Goal: Find specific page/section: Find specific page/section

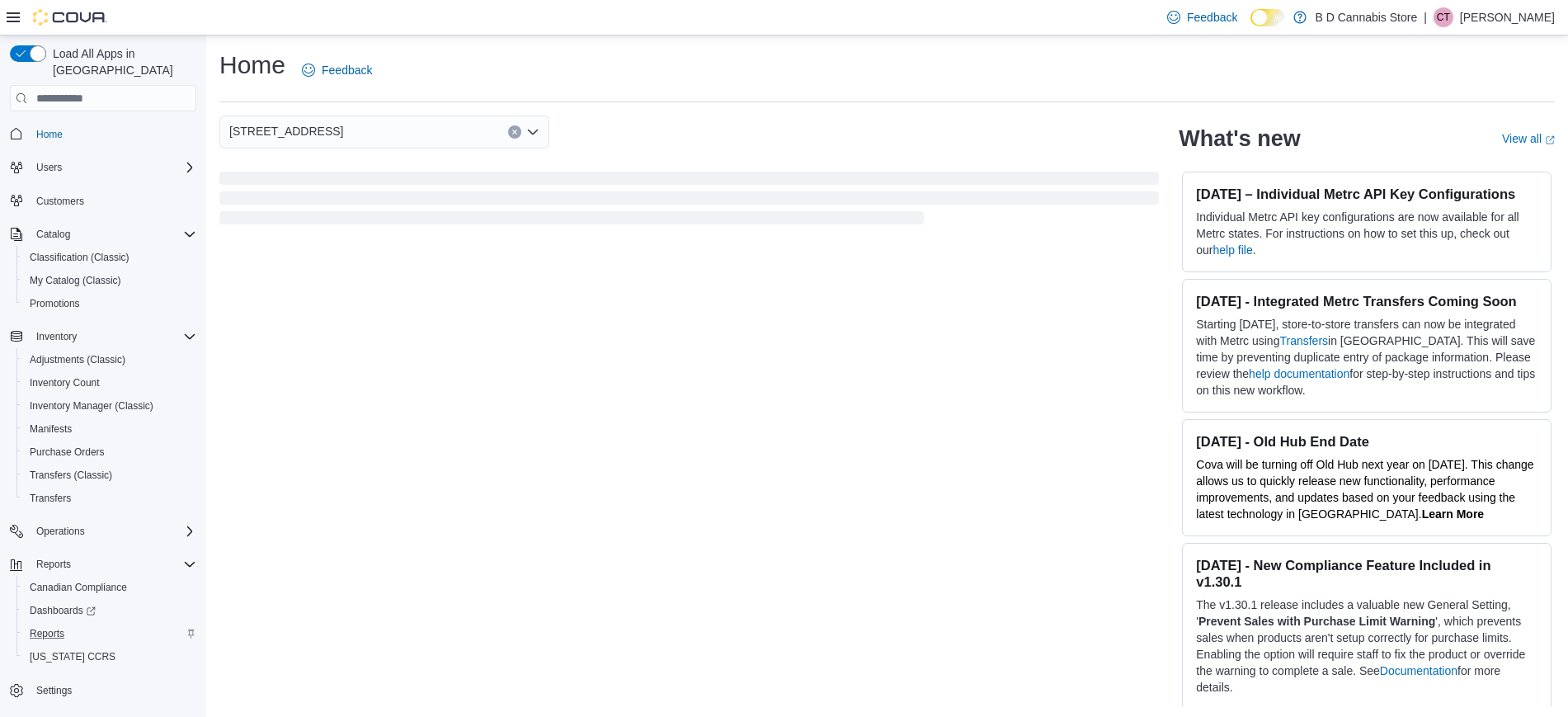
click at [73, 624] on div "Reports" at bounding box center [109, 633] width 173 height 20
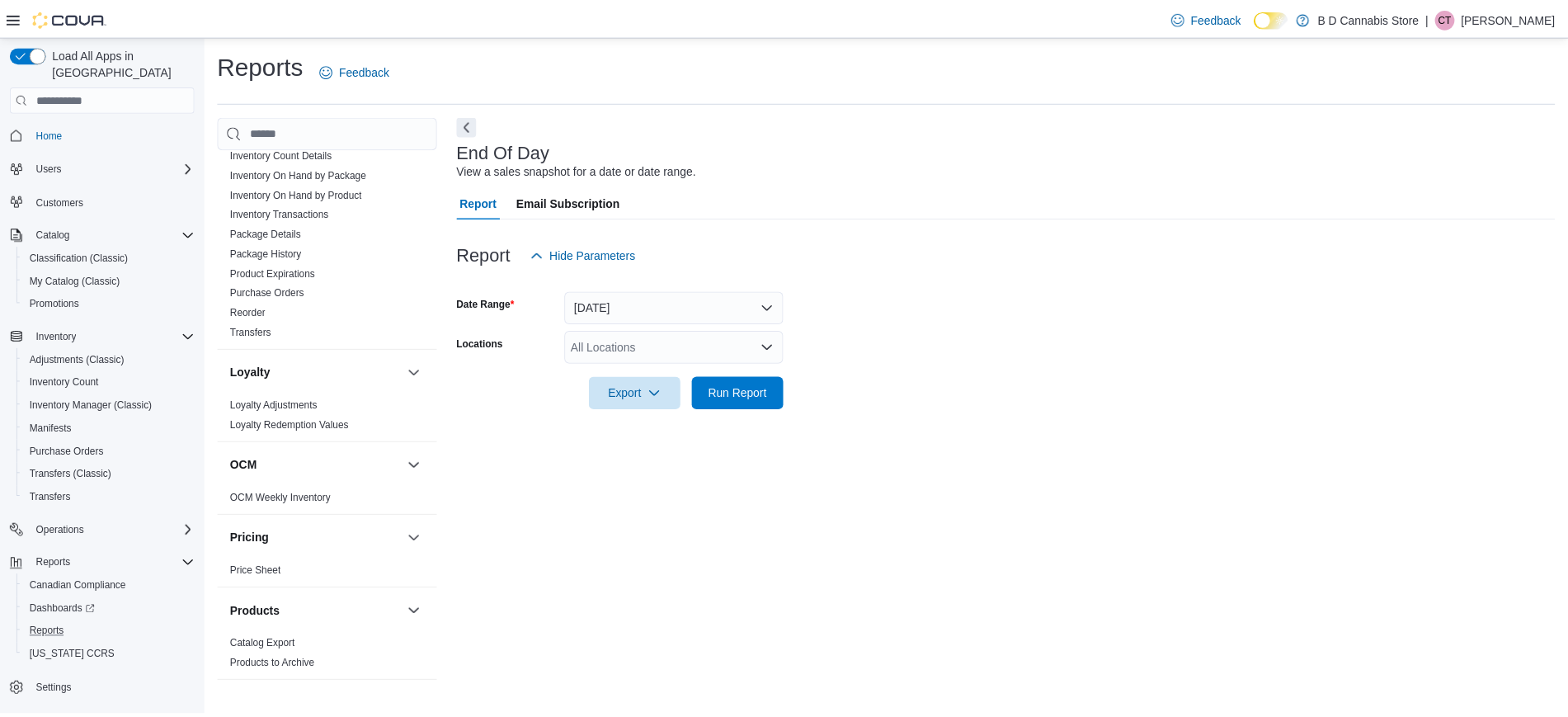
scroll to position [825, 0]
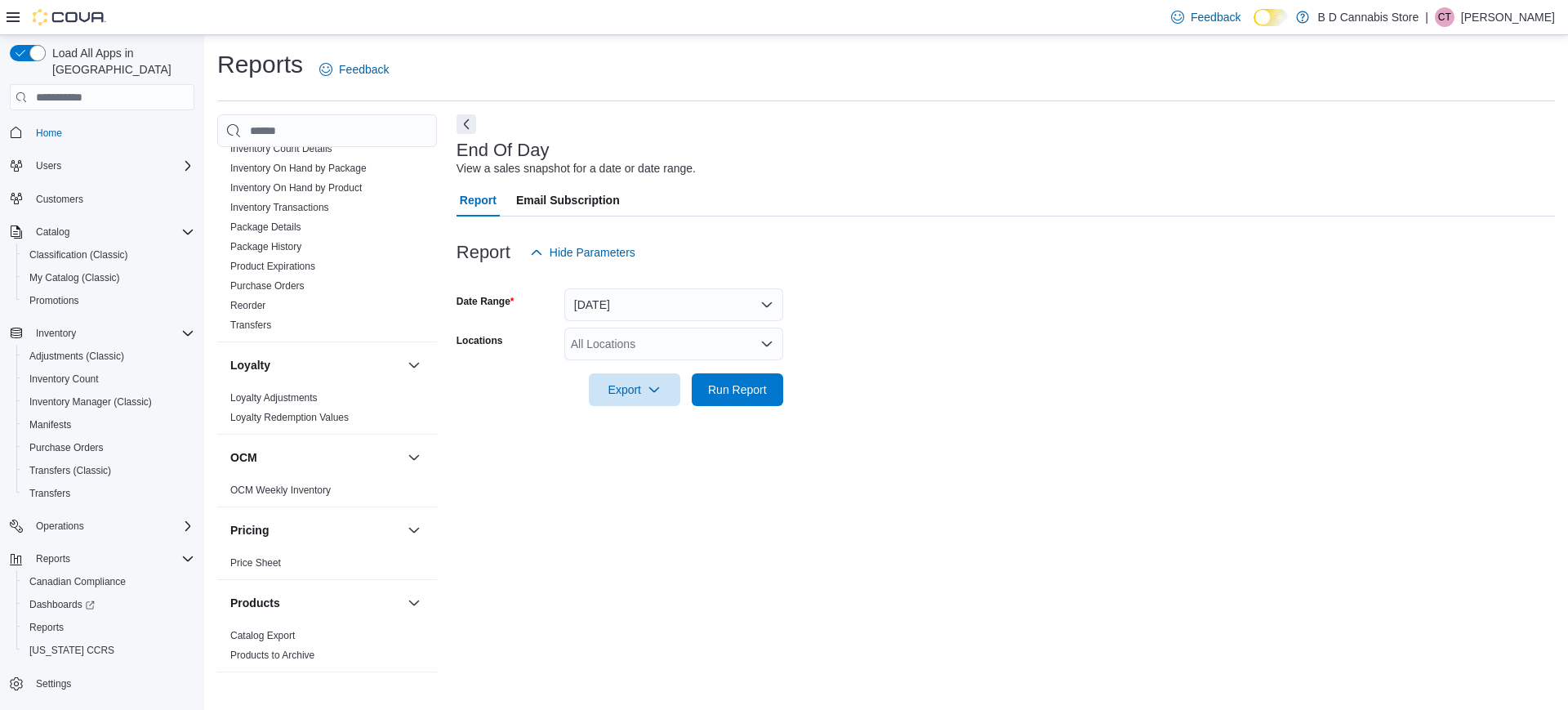
click at [70, 122] on span "Home" at bounding box center [112, 132] width 165 height 20
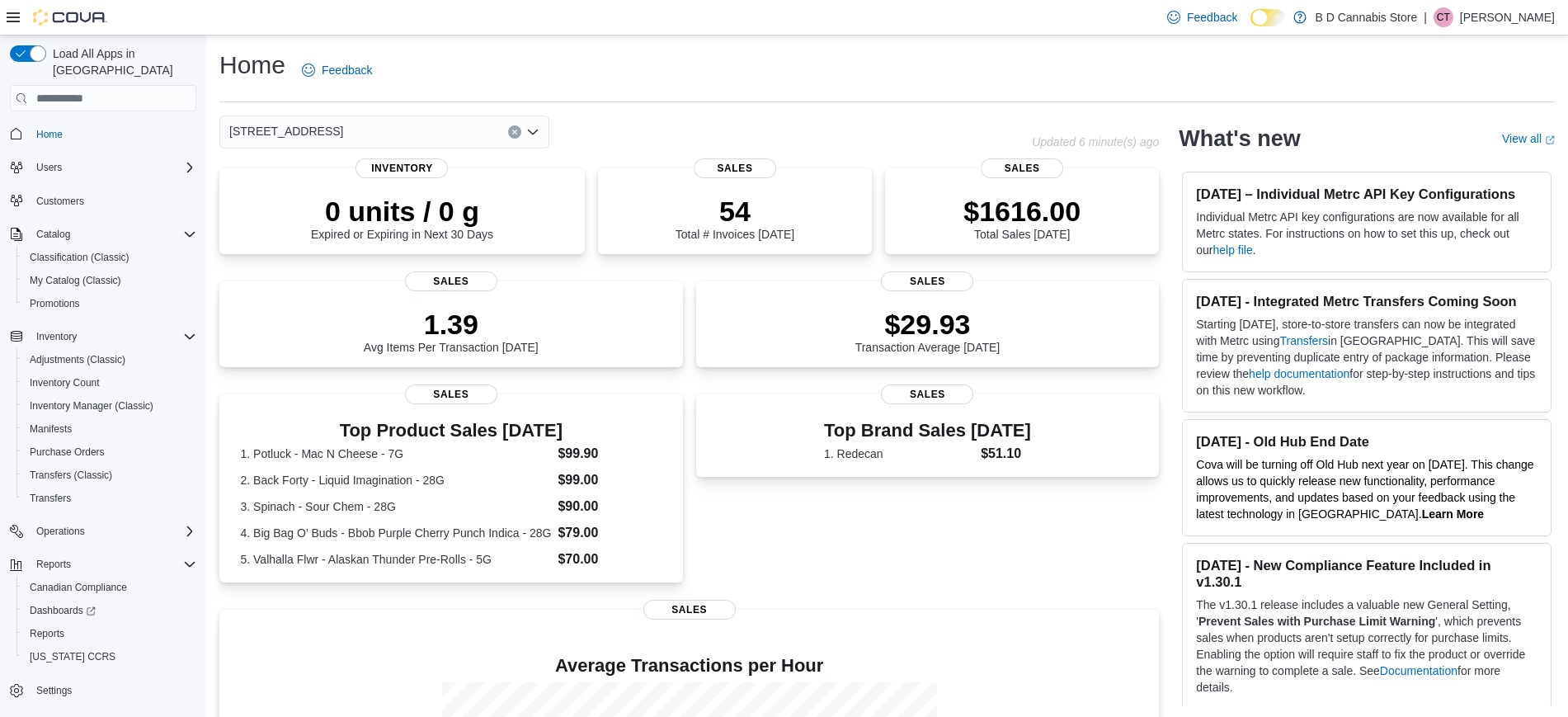
click at [793, 136] on div "[STREET_ADDRESS]" at bounding box center [625, 131] width 812 height 33
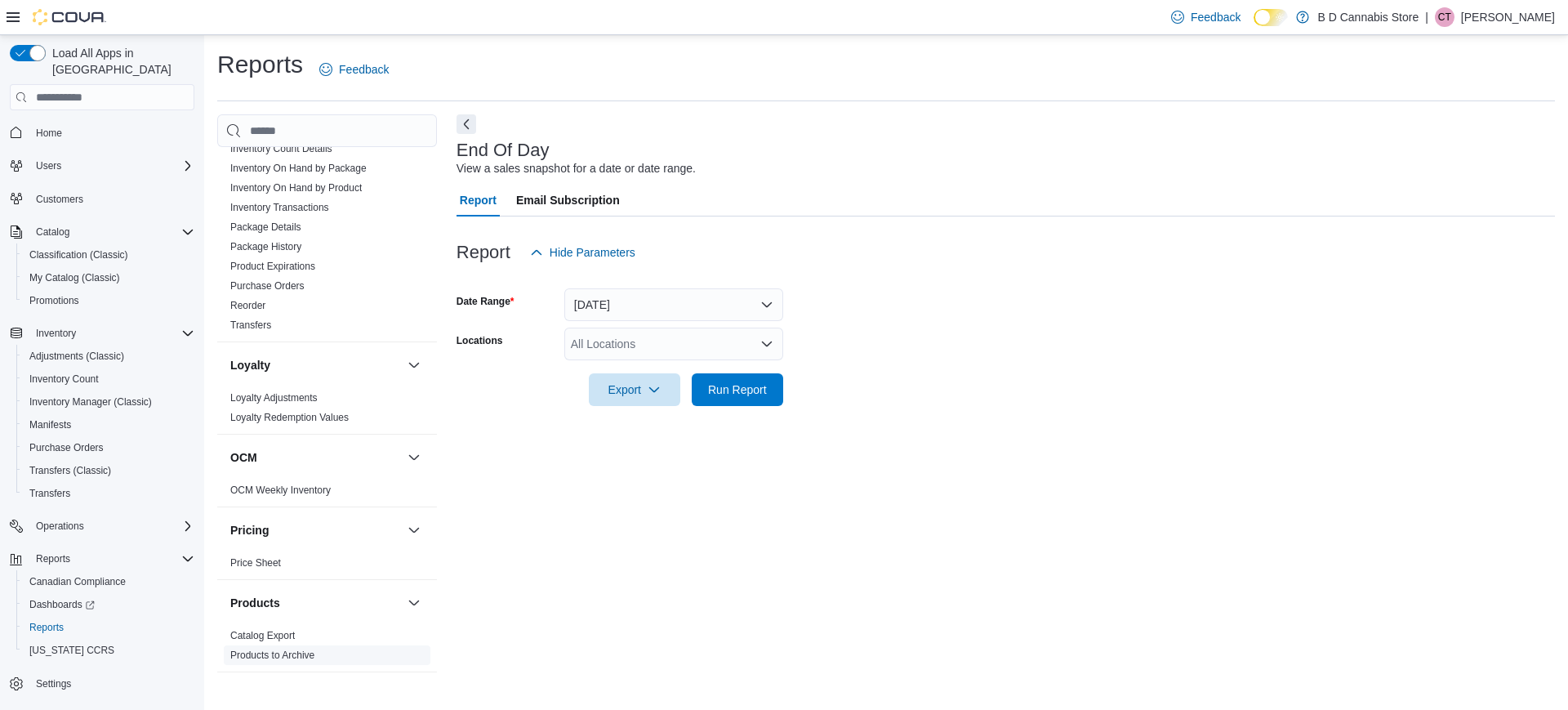
scroll to position [1226, 0]
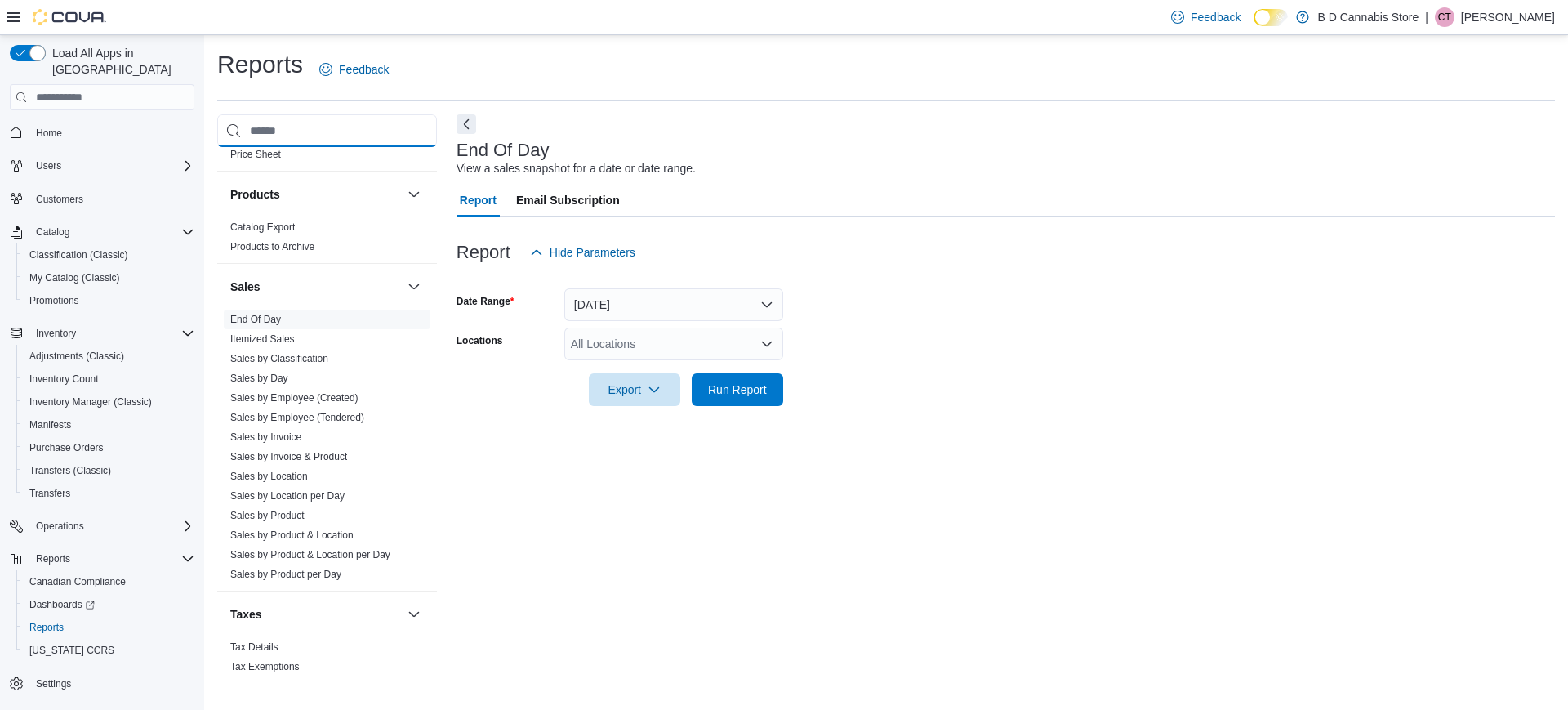
click at [284, 126] on input "search" at bounding box center [327, 130] width 220 height 33
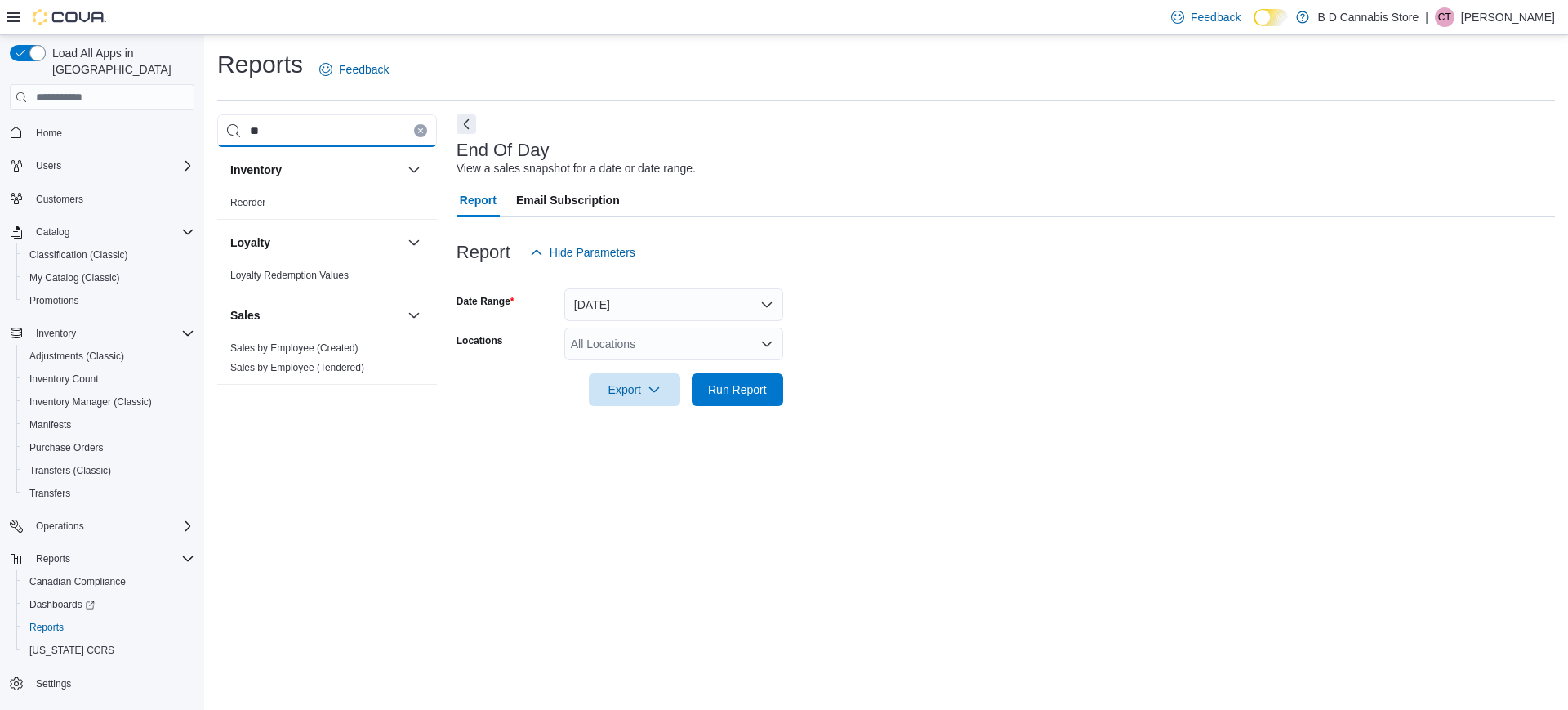
type input "**"
click at [275, 214] on div "Reorder" at bounding box center [327, 205] width 220 height 26
click at [240, 211] on span "Reorder" at bounding box center [327, 202] width 207 height 19
click at [251, 203] on link "Reorder" at bounding box center [248, 203] width 35 height 12
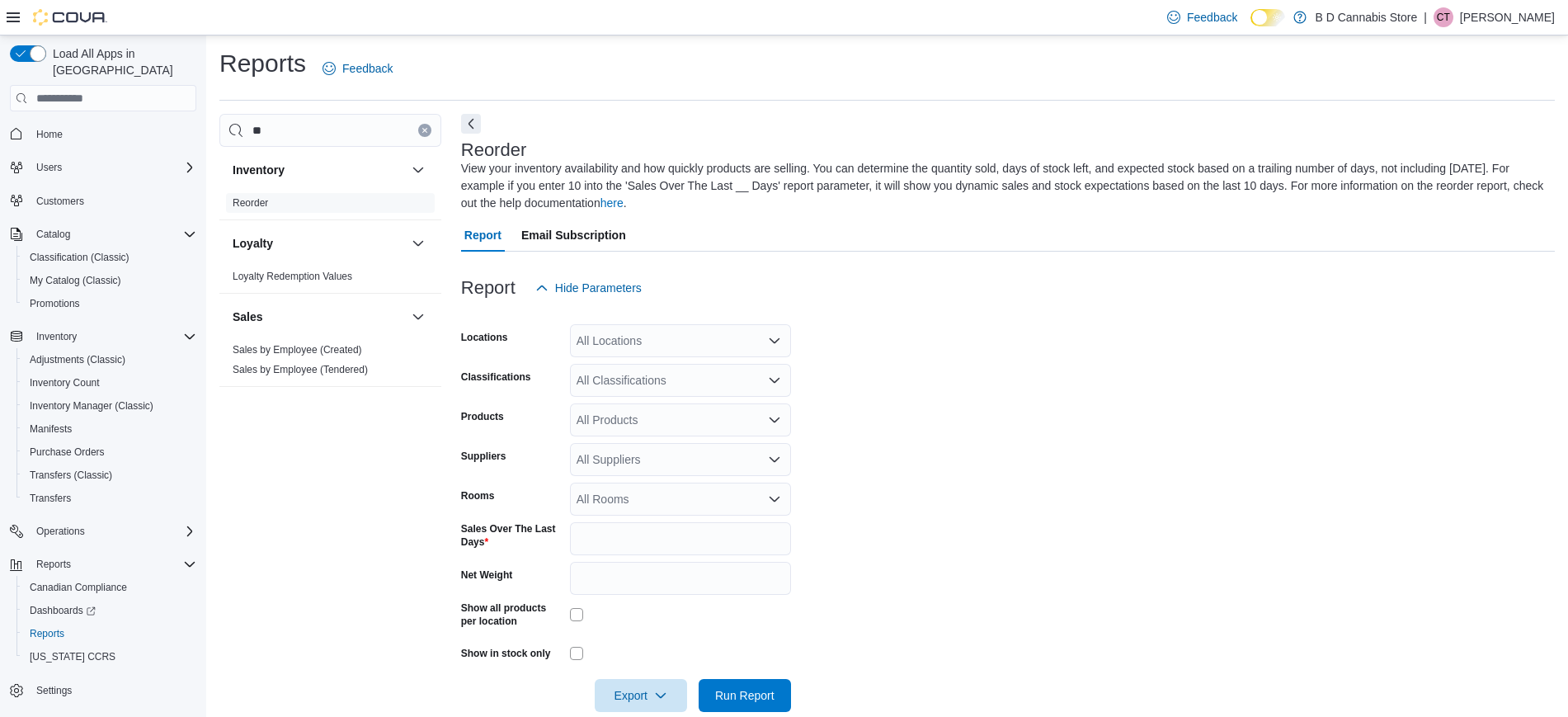
scroll to position [30, 0]
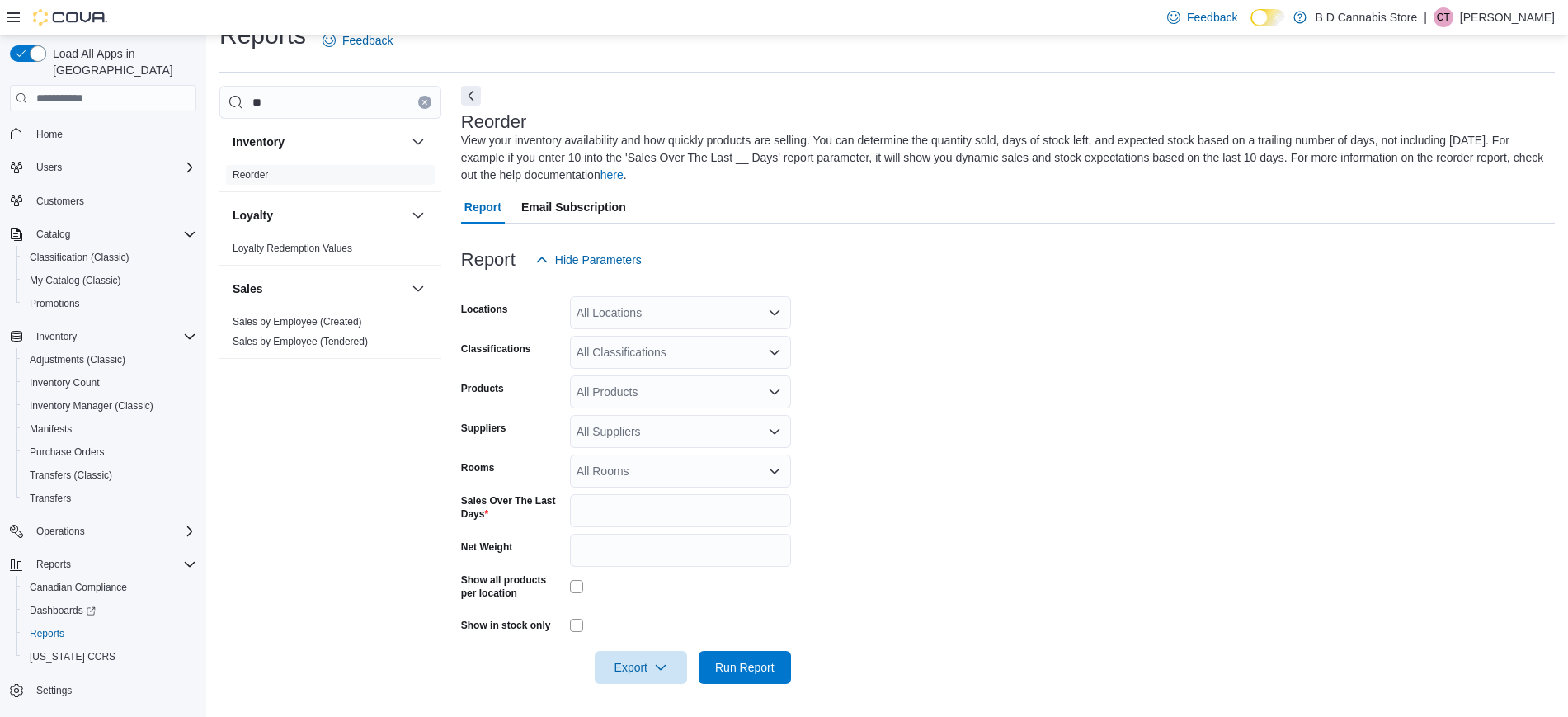
click at [135, 124] on span "Home" at bounding box center [113, 133] width 166 height 20
